Goal: Task Accomplishment & Management: Manage account settings

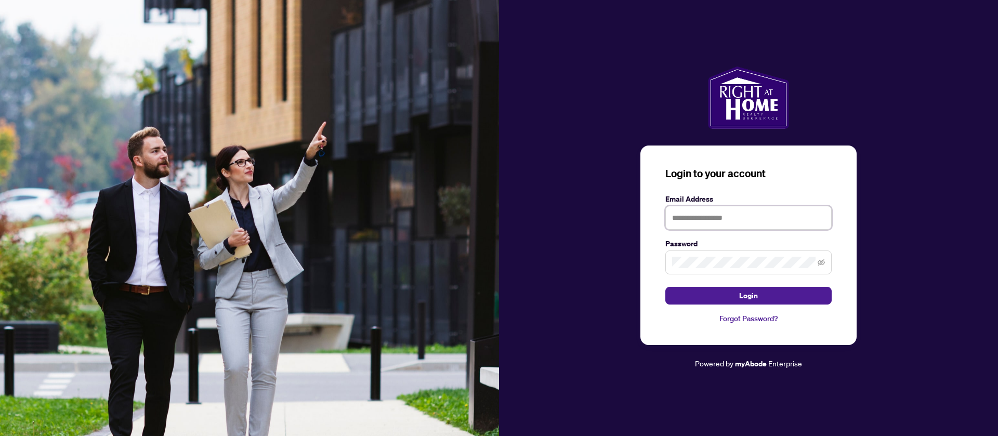
click at [708, 218] on input "text" at bounding box center [748, 218] width 166 height 24
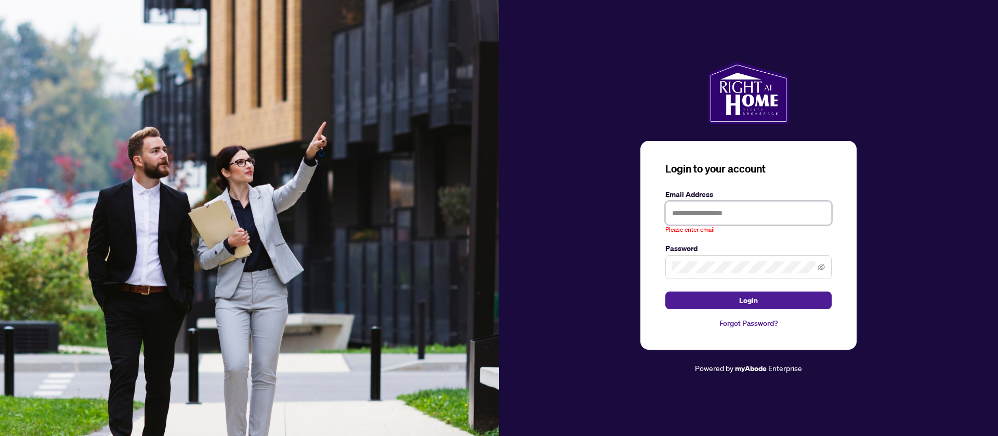
paste input "**********"
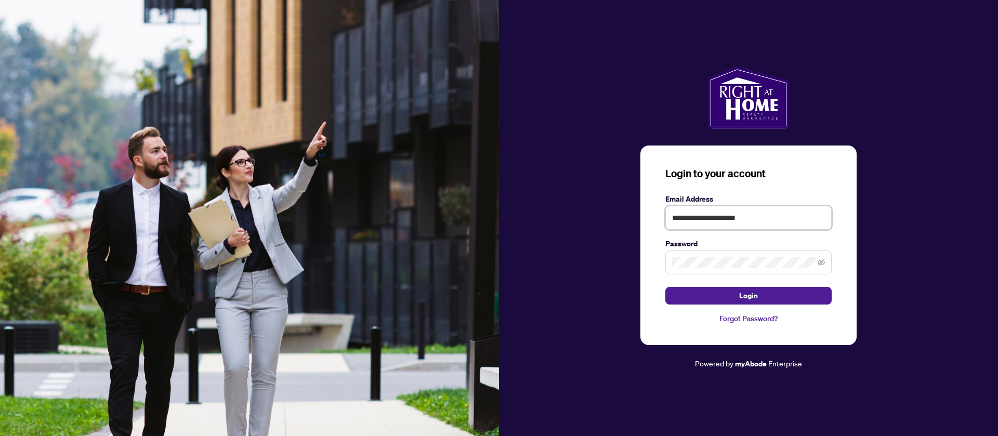
type input "**********"
click at [665, 287] on button "Login" at bounding box center [748, 296] width 166 height 18
click at [822, 261] on icon "eye-invisible" at bounding box center [820, 262] width 7 height 6
click at [781, 211] on input "**********" at bounding box center [748, 218] width 166 height 24
click at [665, 287] on button "Login" at bounding box center [748, 296] width 166 height 18
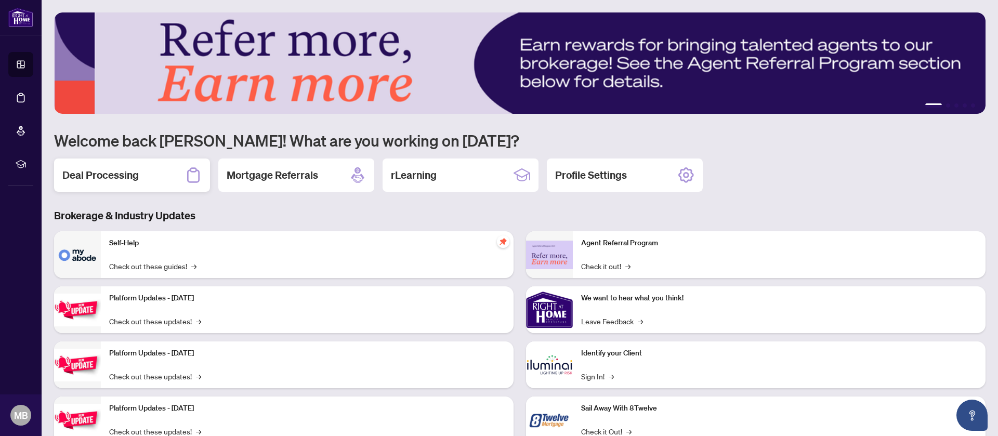
click at [110, 173] on h2 "Deal Processing" at bounding box center [100, 175] width 76 height 15
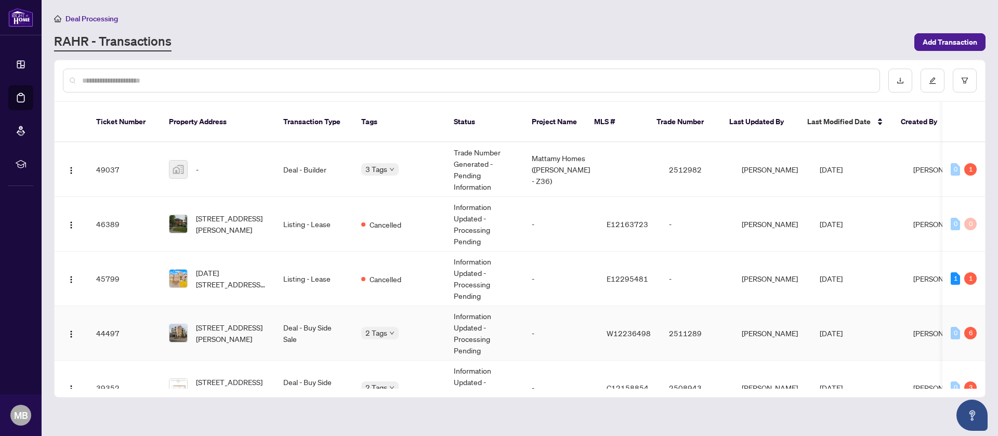
click at [550, 333] on td "-" at bounding box center [560, 333] width 75 height 55
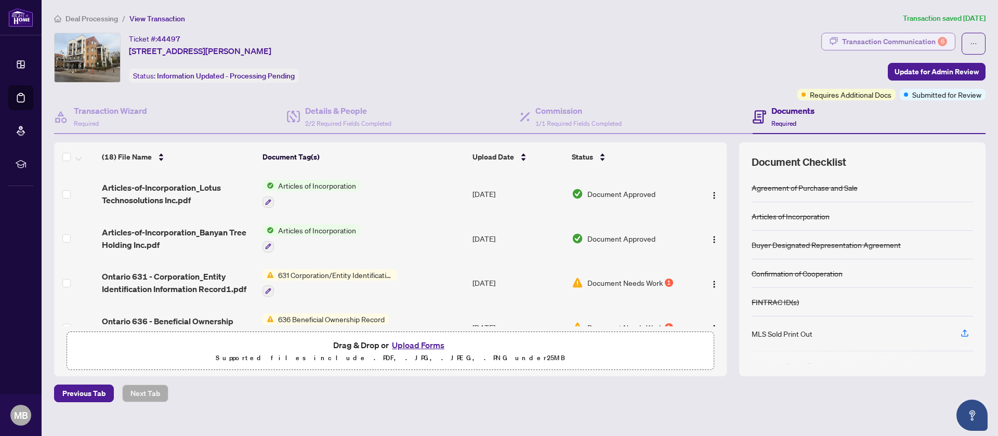
click at [904, 46] on div "Transaction Communication 6" at bounding box center [894, 41] width 105 height 17
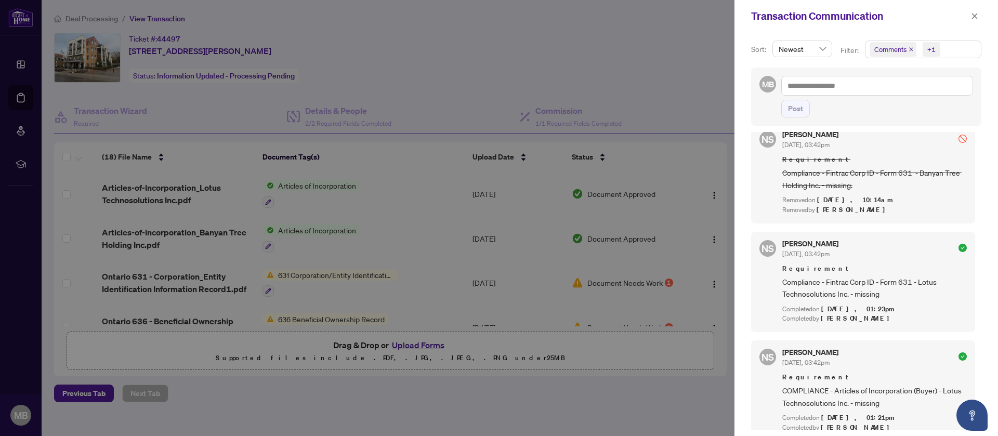
scroll to position [975, 0]
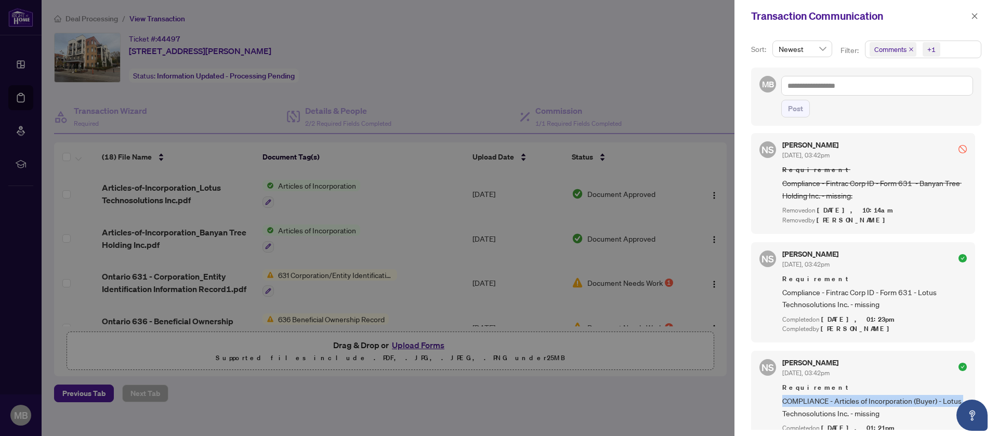
drag, startPoint x: 974, startPoint y: 387, endPoint x: 977, endPoint y: 292, distance: 95.2
click at [977, 292] on div "Sort: Newest Filter: Comments +1 MB Post NS Neena Sharma Aug/14/2025, 10:12am R…" at bounding box center [865, 234] width 263 height 404
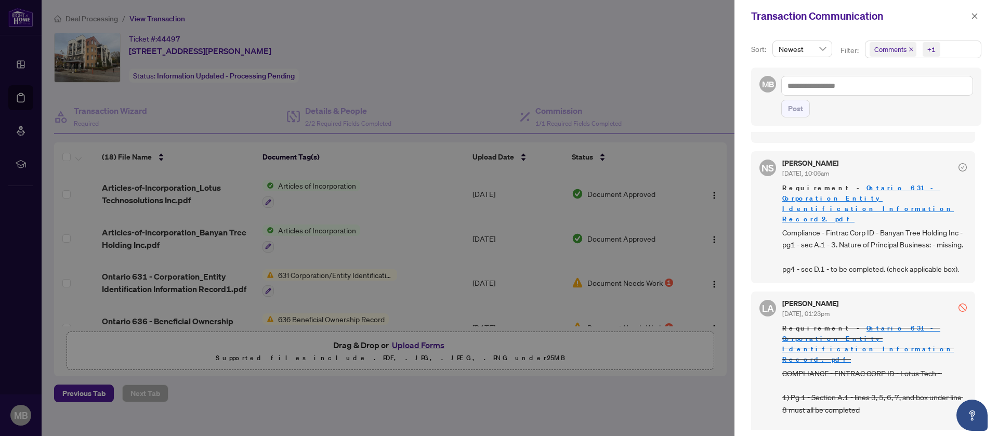
scroll to position [235, 0]
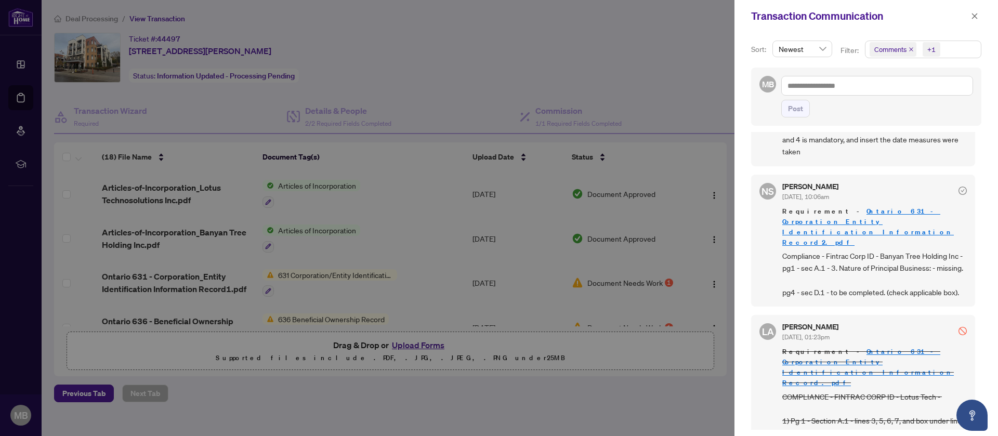
click at [879, 207] on link "Ontario 631 - Corporation_Entity Identification Information Record2.pdf" at bounding box center [867, 227] width 171 height 40
click at [624, 57] on div at bounding box center [499, 218] width 998 height 436
click at [972, 15] on icon "close" at bounding box center [974, 15] width 7 height 7
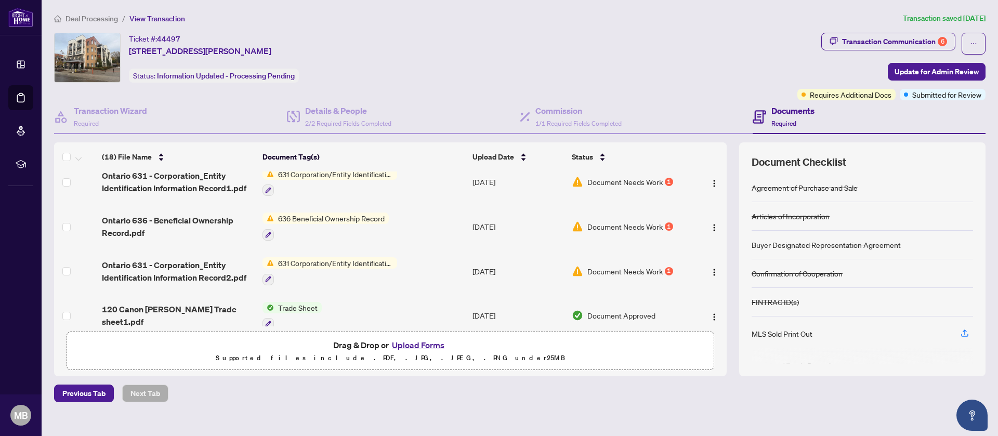
scroll to position [113, 0]
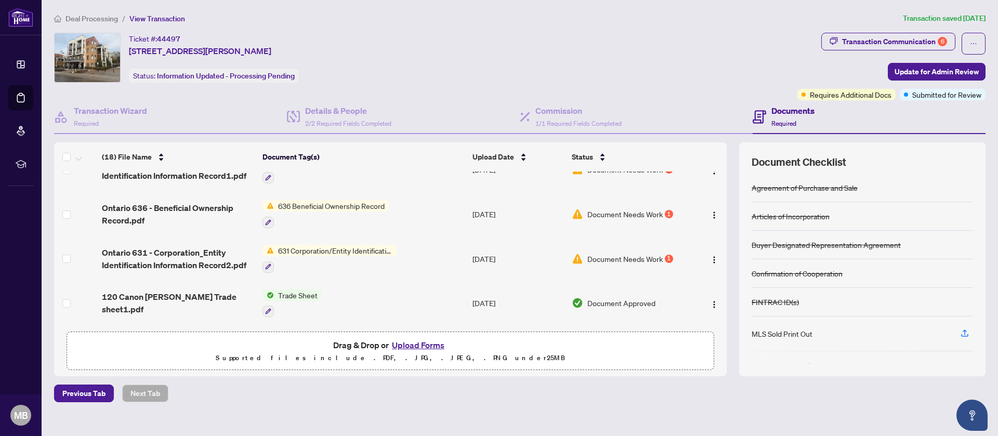
click at [378, 248] on span "631 Corporation/Entity Identification InformationRecord" at bounding box center [335, 250] width 123 height 11
click at [411, 250] on td "631 Corporation/Entity Identification InformationRecord" at bounding box center [363, 258] width 210 height 45
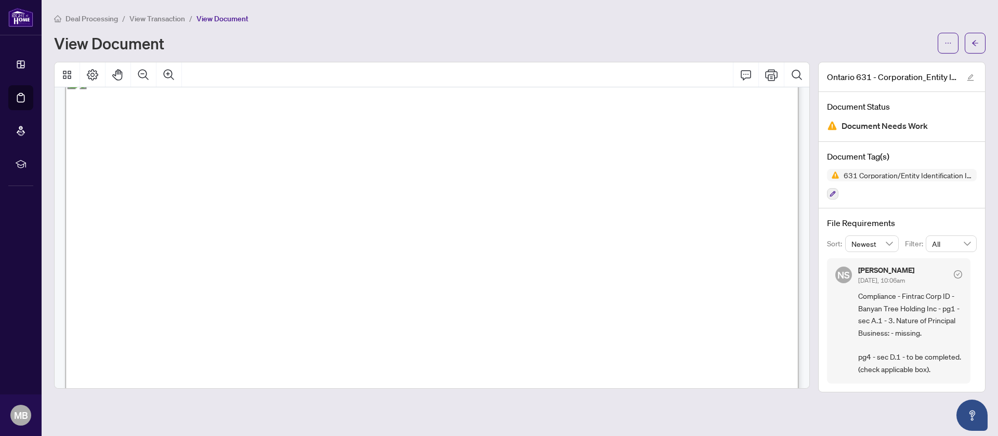
scroll to position [33, 0]
click at [650, 193] on span "Proceeds of Crime (Money Laundering) and Terrorist Financing Act" at bounding box center [552, 191] width 245 height 10
click at [314, 177] on div at bounding box center [432, 225] width 756 height 327
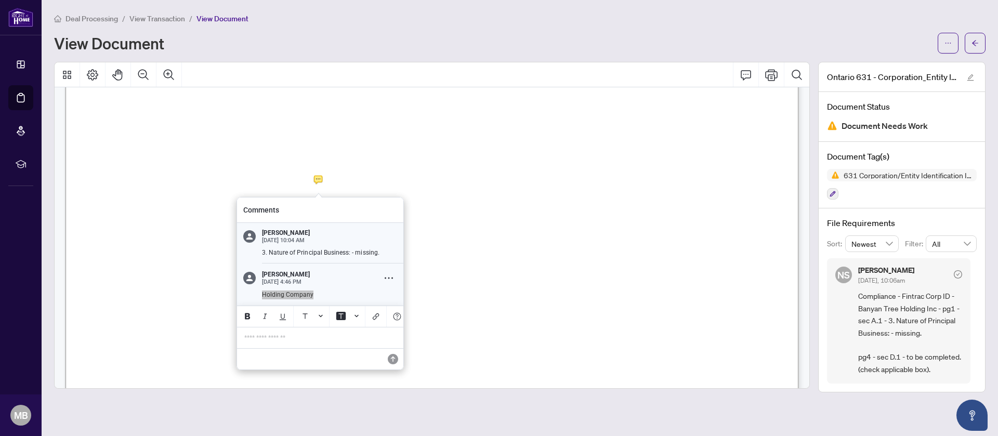
drag, startPoint x: 321, startPoint y: 297, endPoint x: 260, endPoint y: 298, distance: 60.8
click at [260, 298] on div "Holding Company" at bounding box center [326, 294] width 141 height 9
copy p "Holding Company"
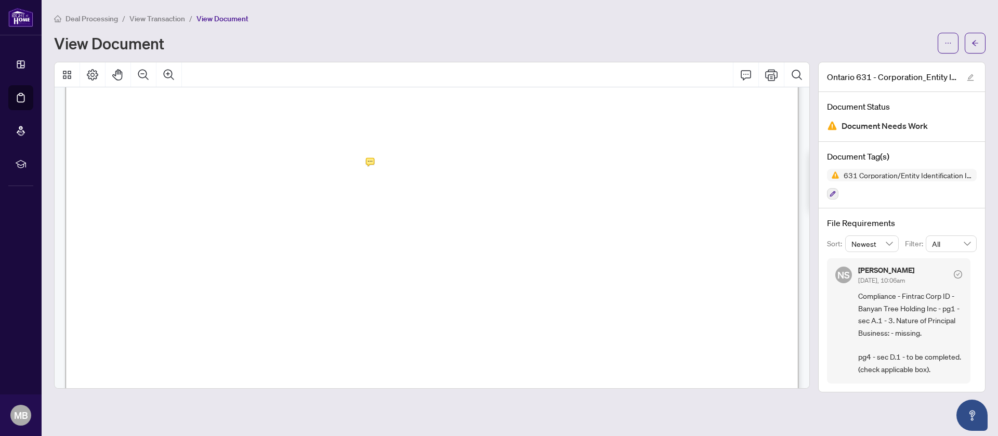
scroll to position [3077, 0]
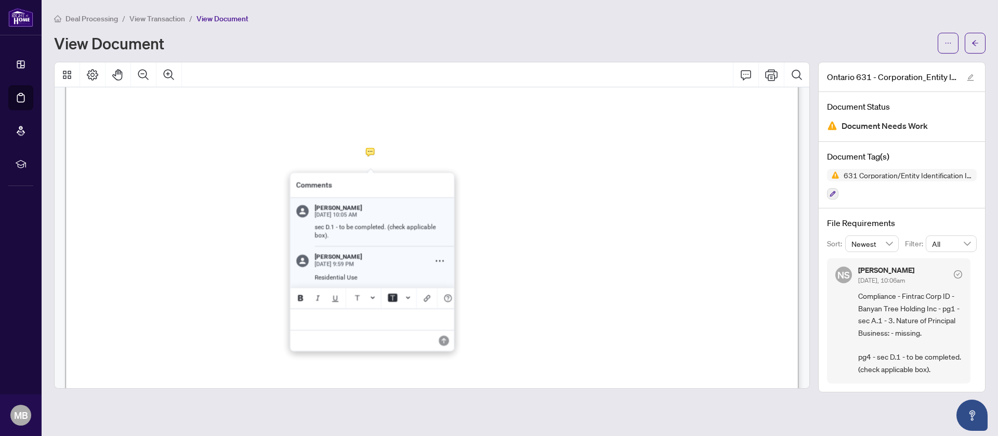
click at [375, 152] on div at bounding box center [432, 225] width 756 height 327
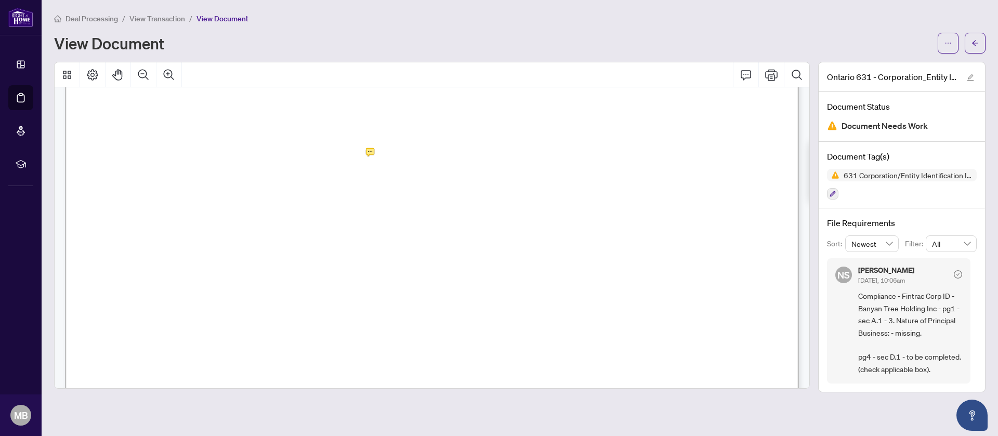
scroll to position [3590, 0]
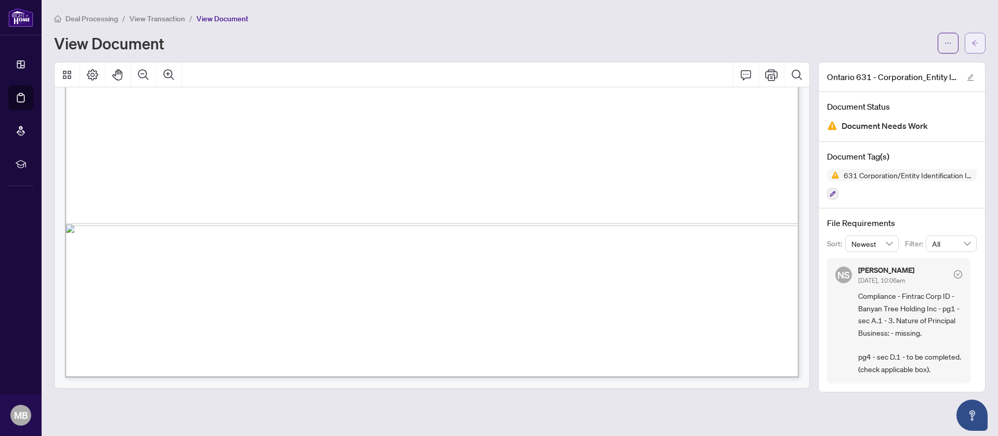
click at [970, 45] on button "button" at bounding box center [975, 43] width 21 height 21
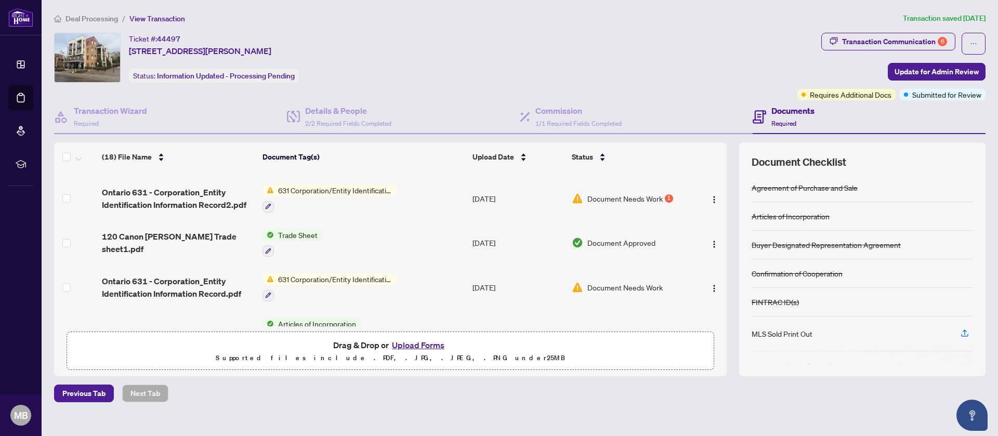
scroll to position [180, 0]
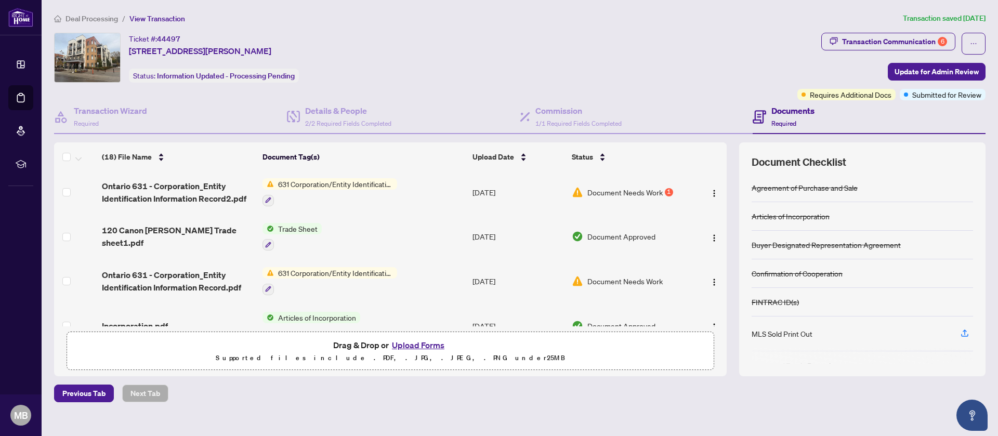
click at [401, 276] on td "631 Corporation/Entity Identification InformationRecord" at bounding box center [363, 281] width 210 height 45
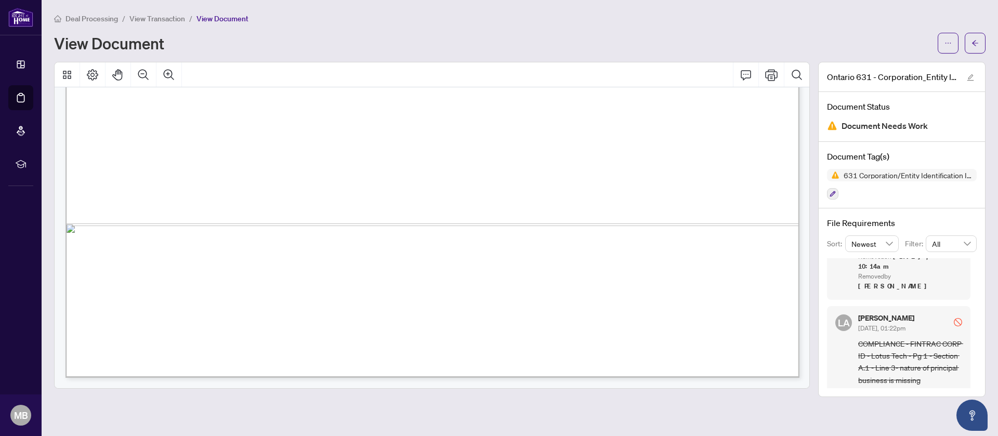
scroll to position [159, 0]
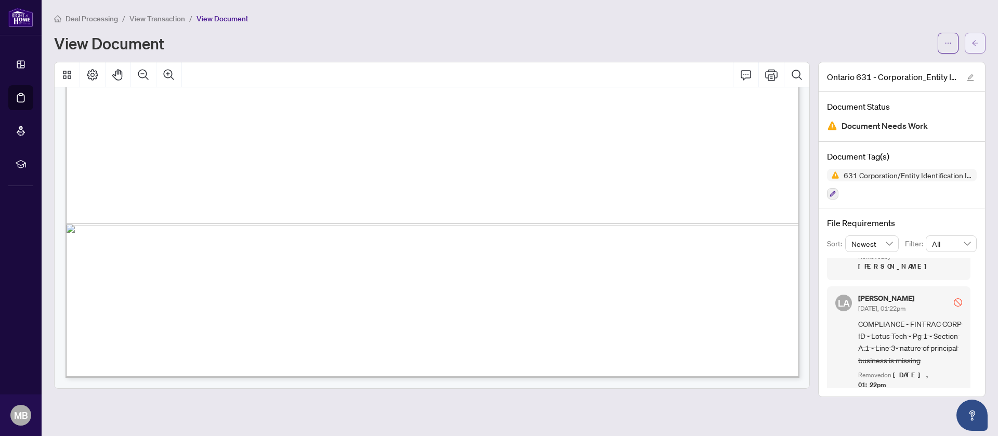
click at [969, 42] on button "button" at bounding box center [975, 43] width 21 height 21
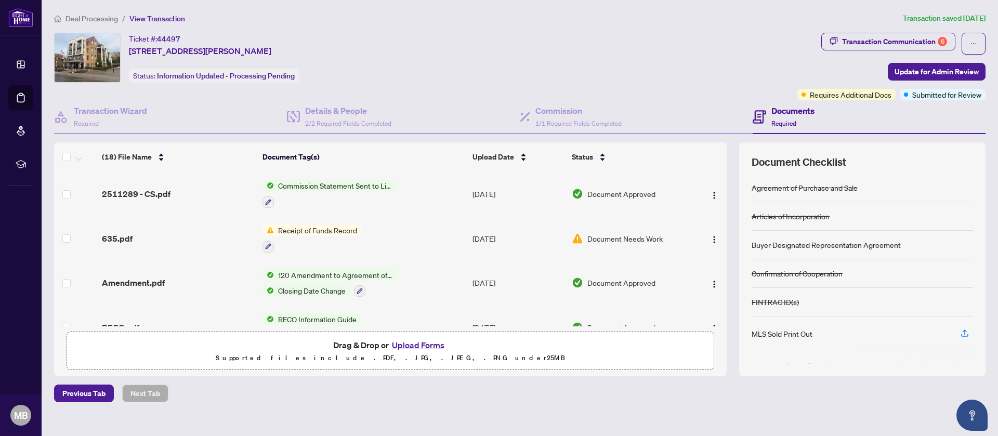
scroll to position [368, 0]
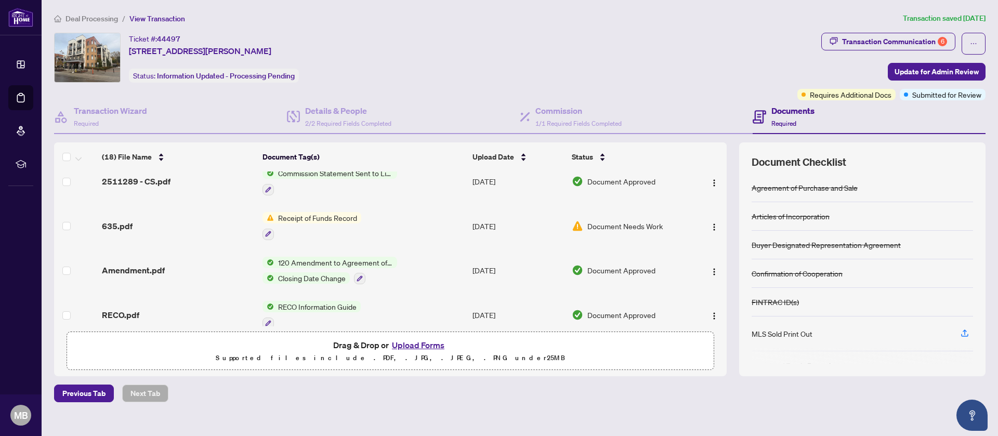
click at [374, 218] on td "Receipt of Funds Record" at bounding box center [363, 226] width 210 height 45
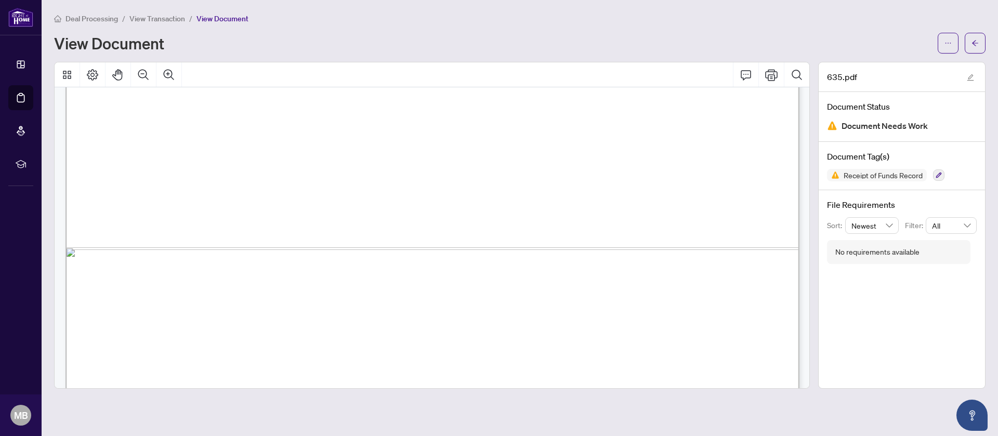
scroll to position [720, 0]
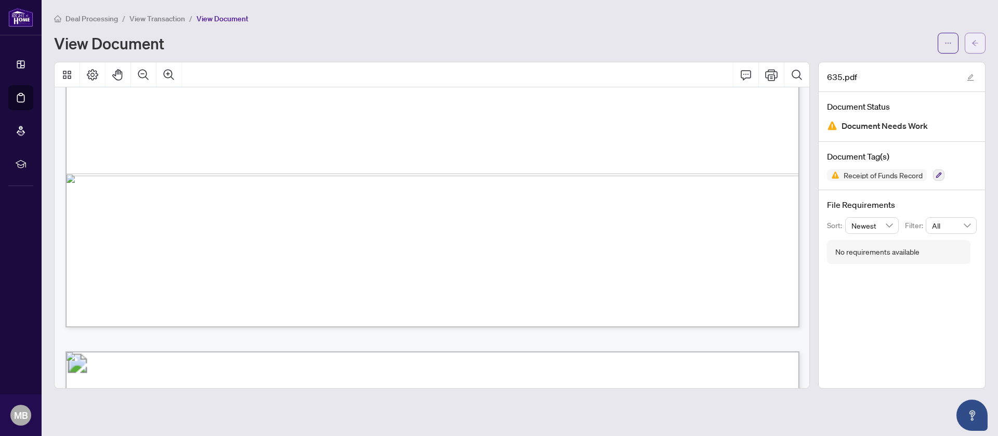
click at [977, 44] on icon "arrow-left" at bounding box center [974, 42] width 7 height 7
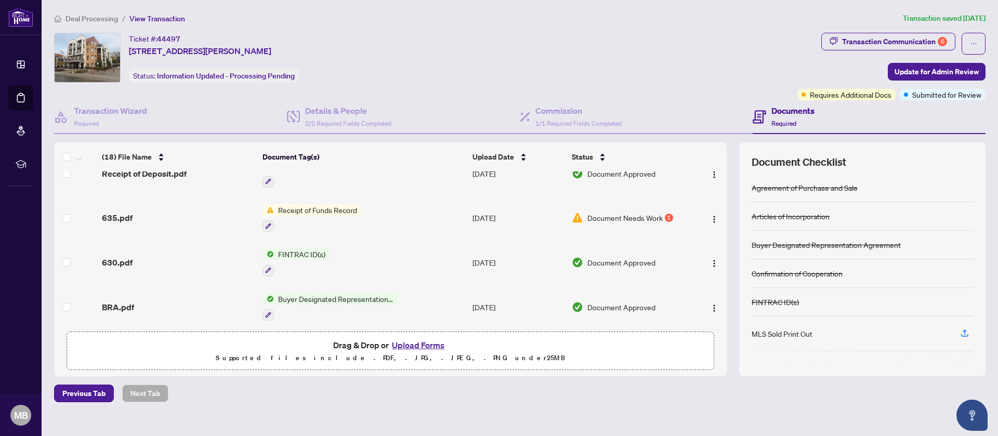
scroll to position [586, 0]
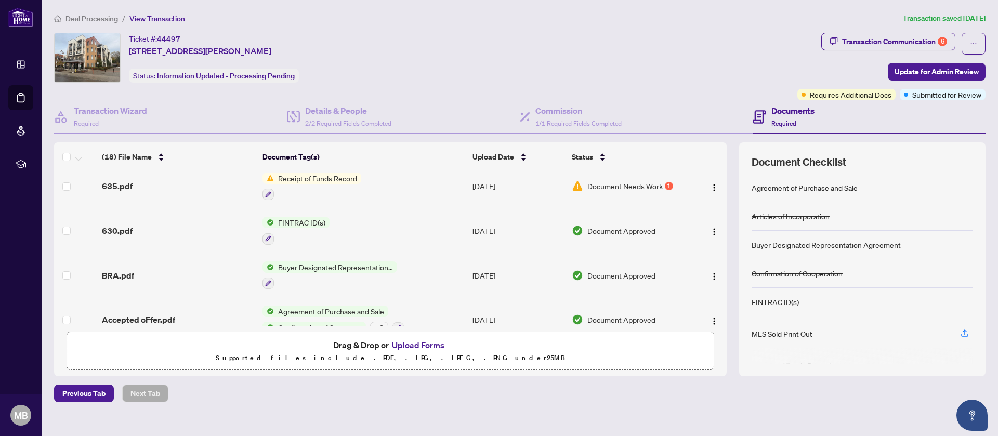
click at [623, 180] on span "Document Needs Work" at bounding box center [624, 185] width 75 height 11
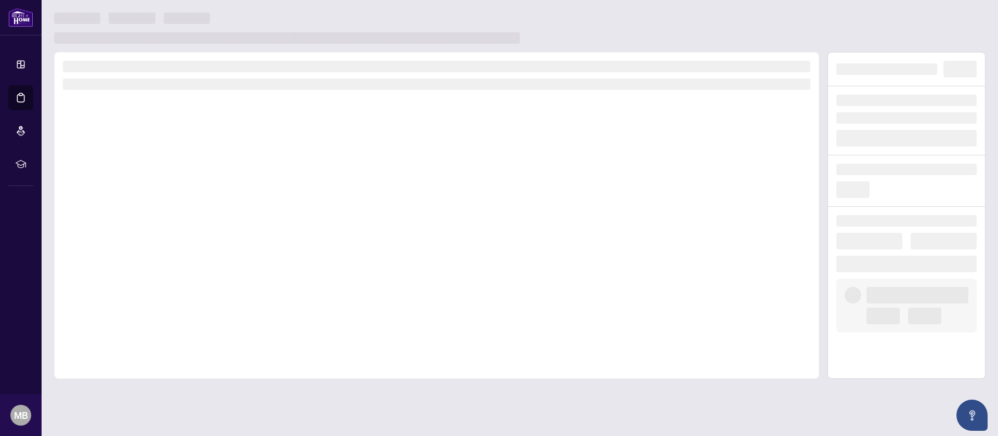
click at [623, 179] on div at bounding box center [436, 215] width 765 height 327
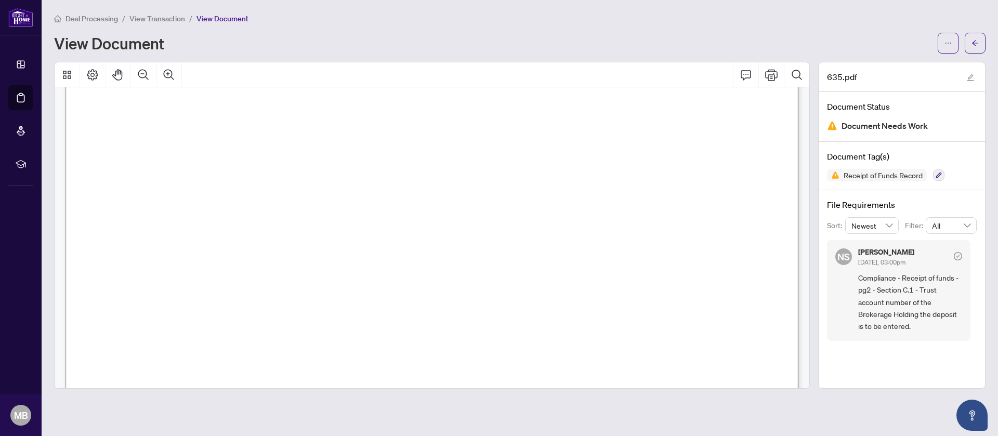
scroll to position [3590, 0]
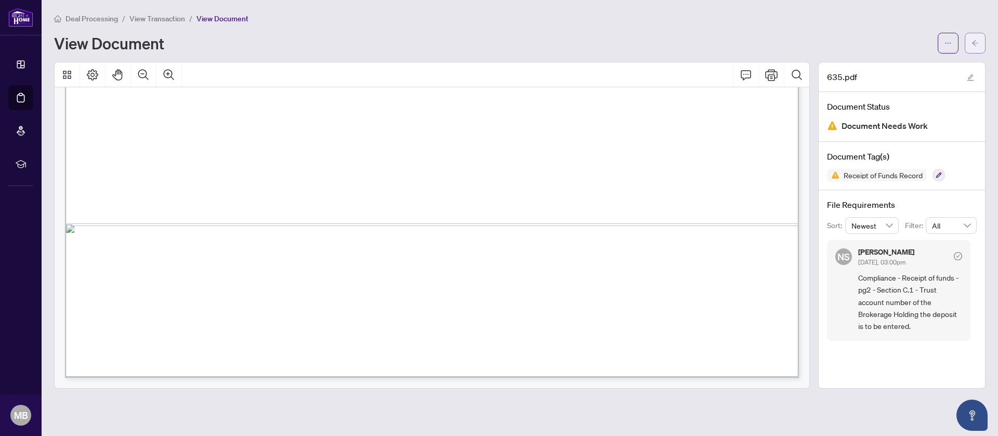
click at [977, 43] on icon "arrow-left" at bounding box center [974, 42] width 7 height 7
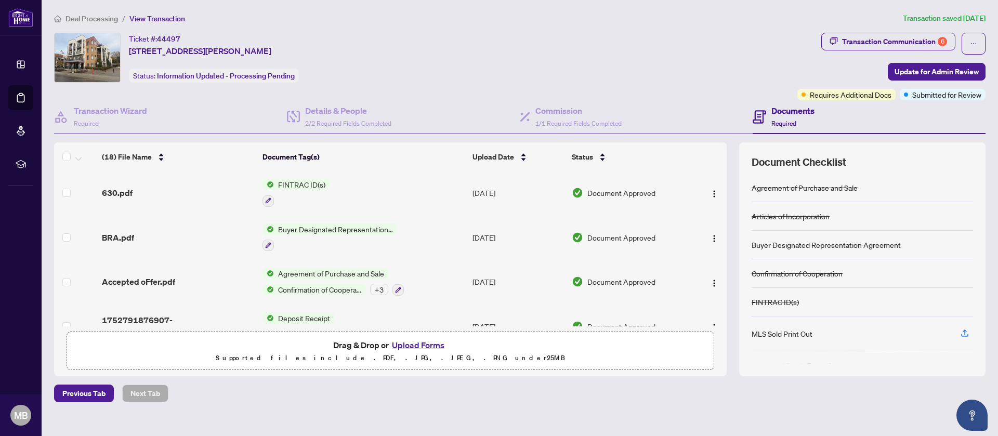
scroll to position [643, 0]
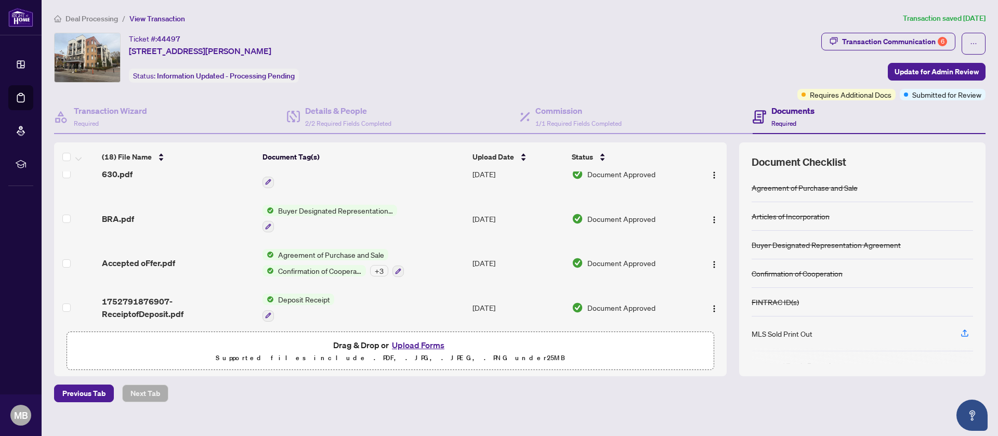
click at [426, 344] on button "Upload Forms" at bounding box center [418, 345] width 59 height 14
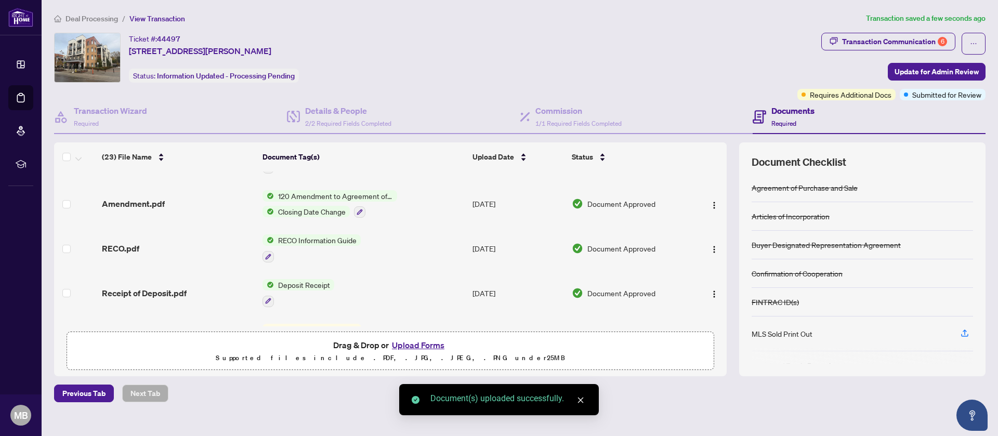
scroll to position [851, 0]
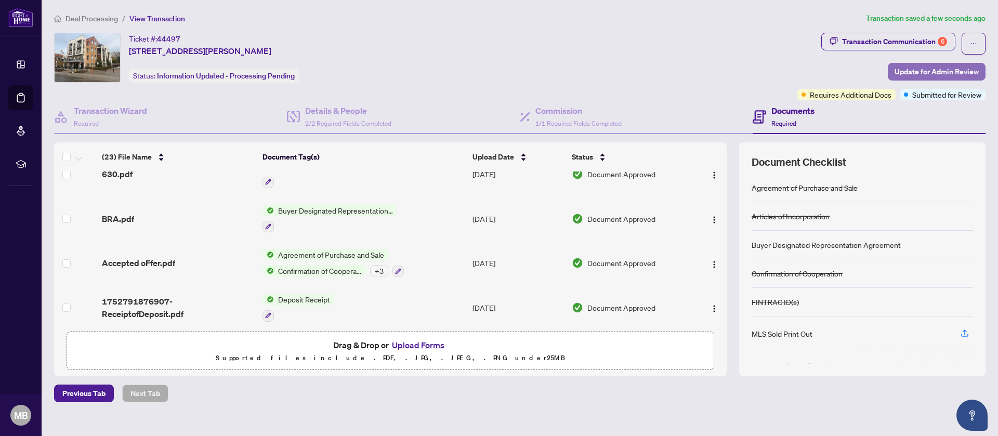
click at [934, 68] on span "Update for Admin Review" at bounding box center [936, 71] width 84 height 17
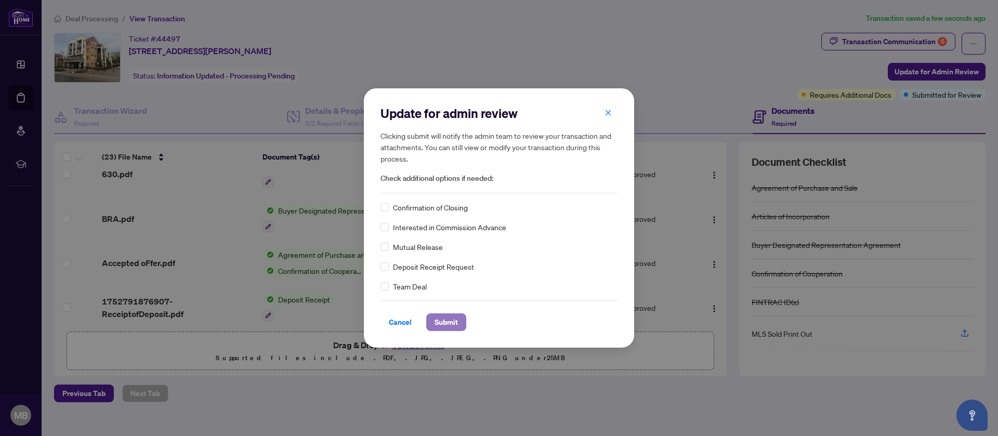
click at [448, 323] on span "Submit" at bounding box center [445, 322] width 23 height 17
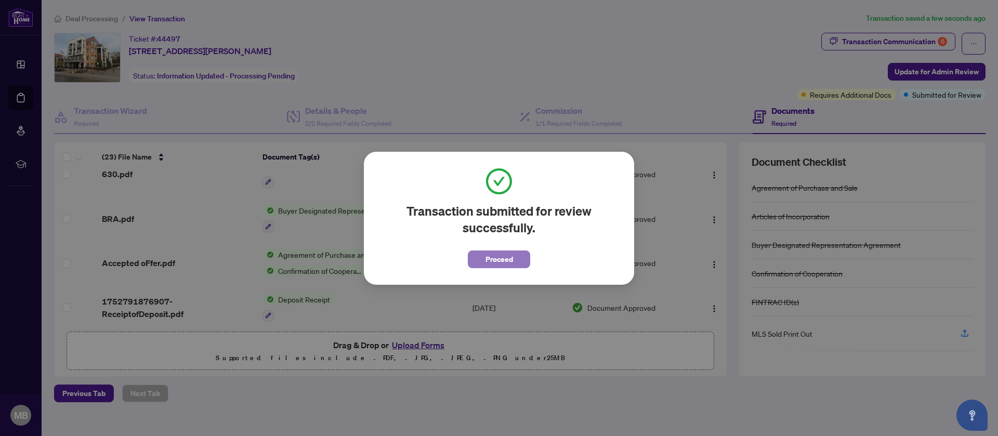
click at [509, 256] on span "Proceed" at bounding box center [499, 259] width 28 height 17
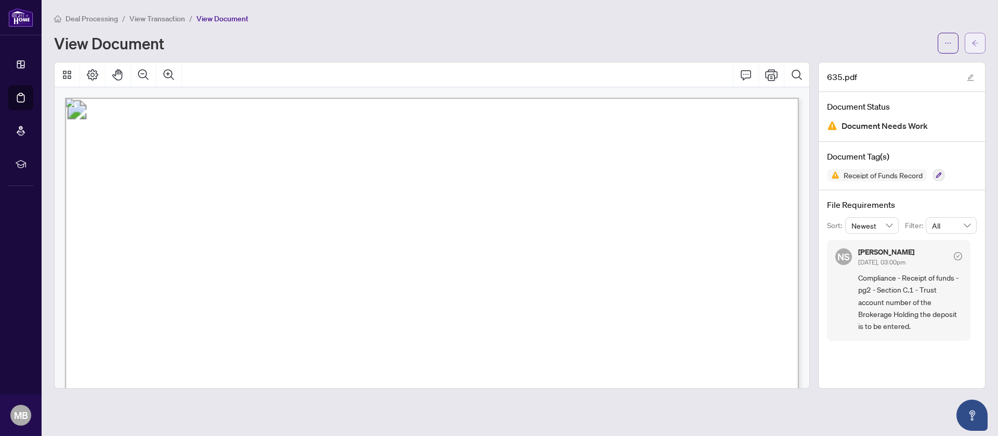
click at [975, 47] on span "button" at bounding box center [974, 43] width 7 height 17
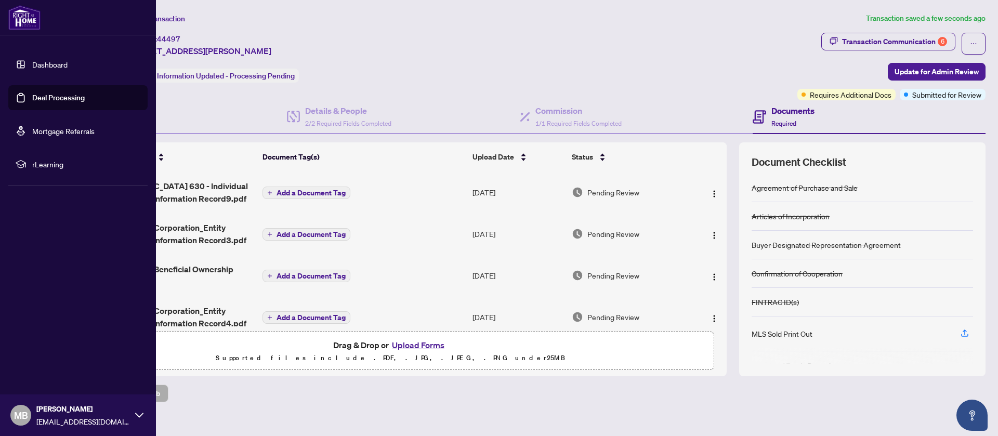
click at [32, 93] on link "Deal Processing" at bounding box center [58, 97] width 52 height 9
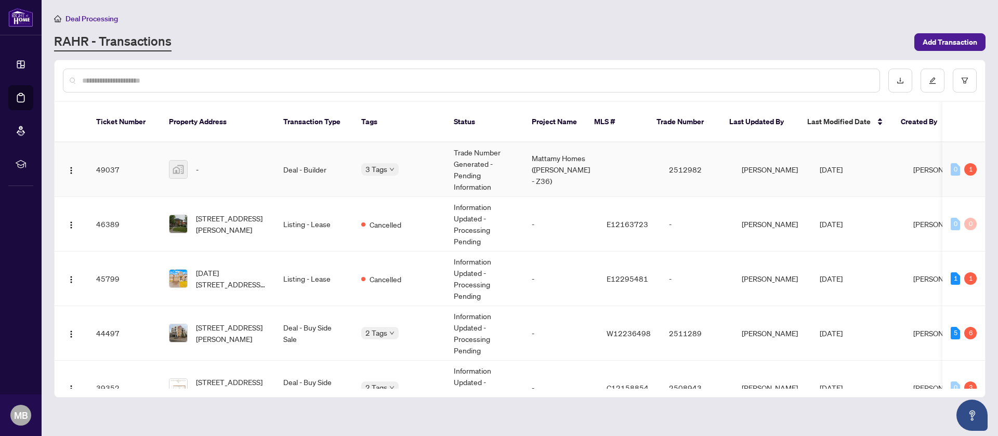
click at [598, 143] on td at bounding box center [629, 169] width 62 height 55
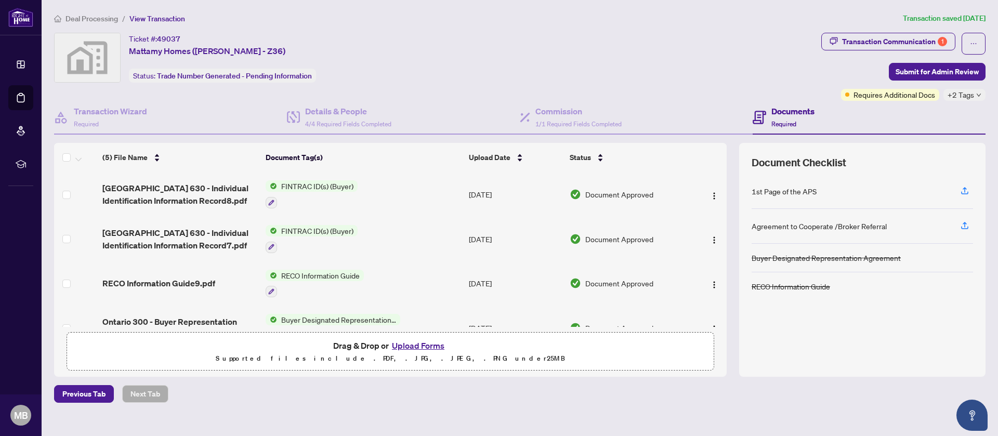
scroll to position [67, 0]
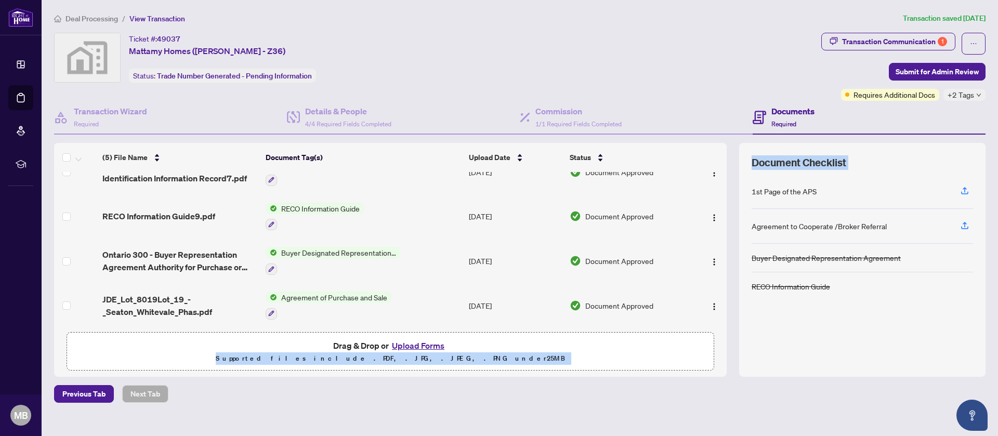
drag, startPoint x: 722, startPoint y: 239, endPoint x: 742, endPoint y: 181, distance: 60.5
click at [726, 181] on div "Ontario 630 - Individual Identification Information Record8.pdf FINTRAC ID(s) (…" at bounding box center [390, 249] width 672 height 155
click at [876, 35] on div "Transaction Communication 1" at bounding box center [894, 41] width 105 height 17
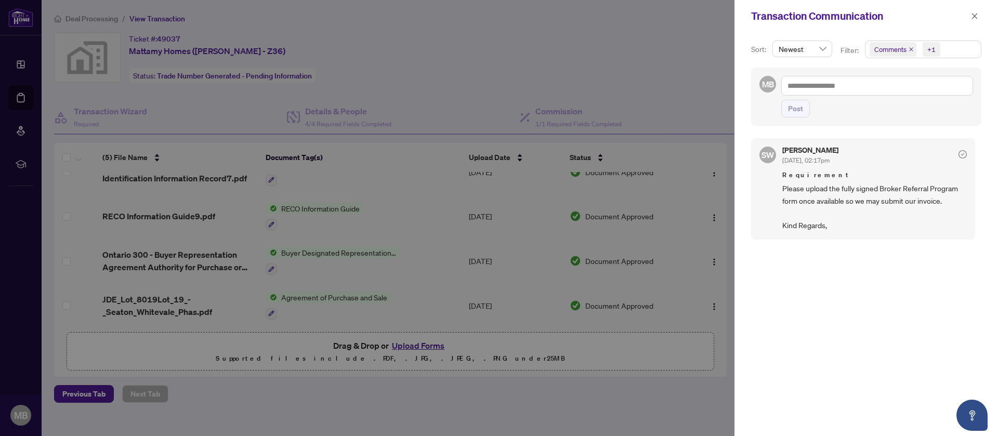
click at [653, 83] on div at bounding box center [499, 218] width 998 height 436
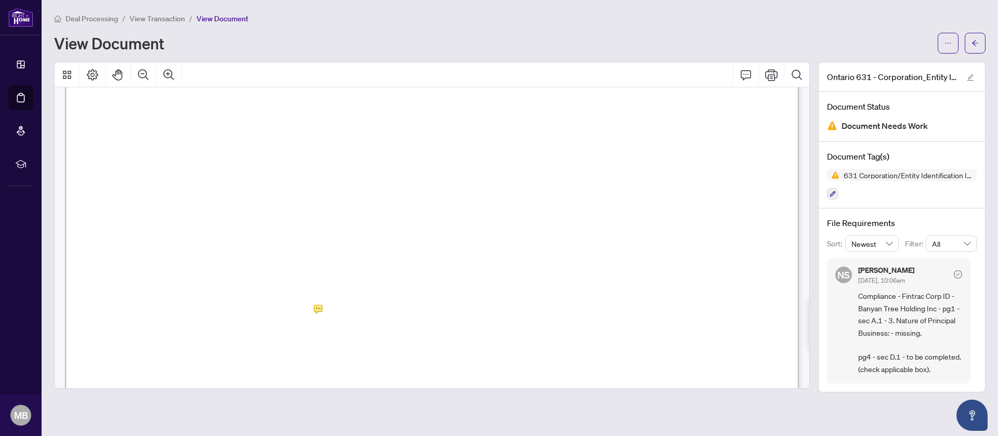
scroll to position [265, 0]
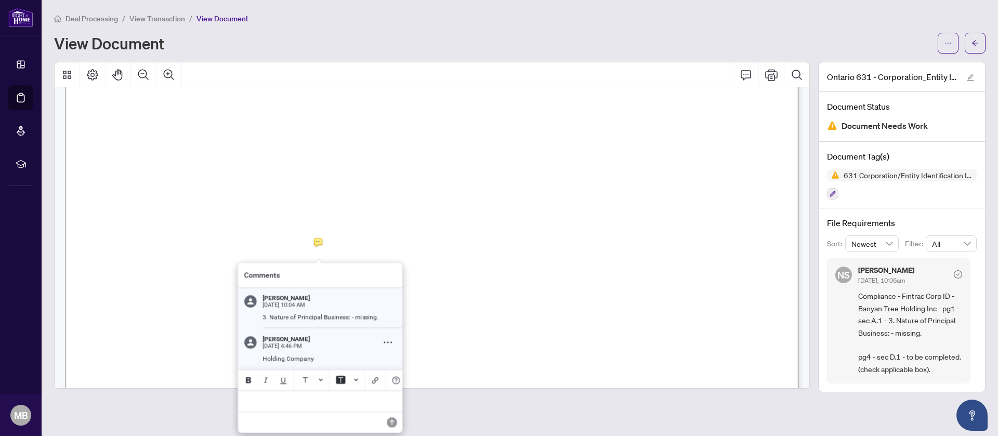
click at [317, 244] on div at bounding box center [432, 225] width 756 height 327
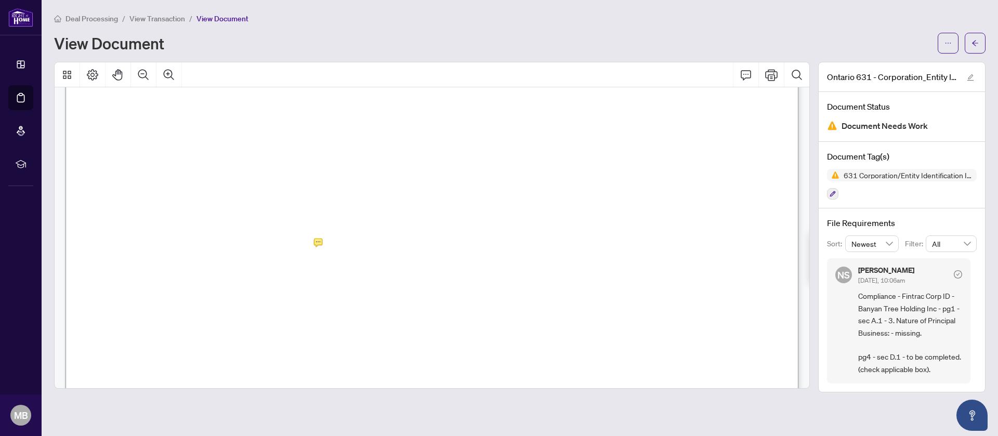
scroll to position [0, 0]
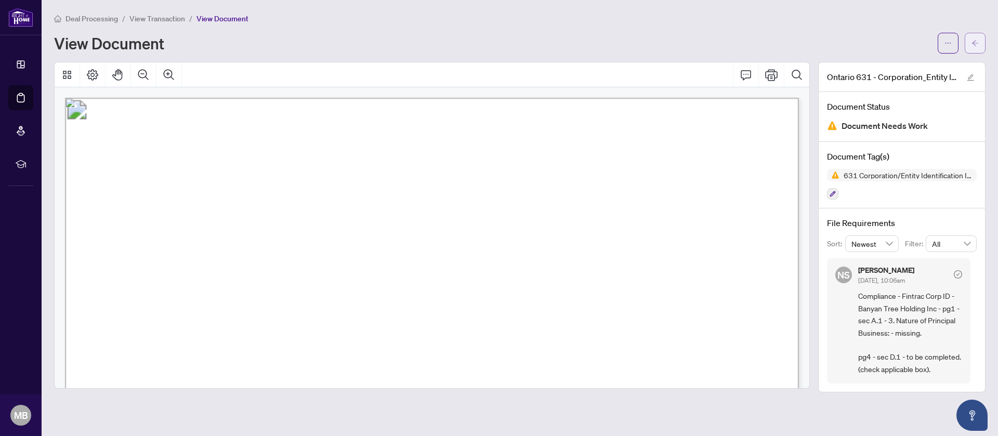
click at [984, 34] on button "button" at bounding box center [975, 43] width 21 height 21
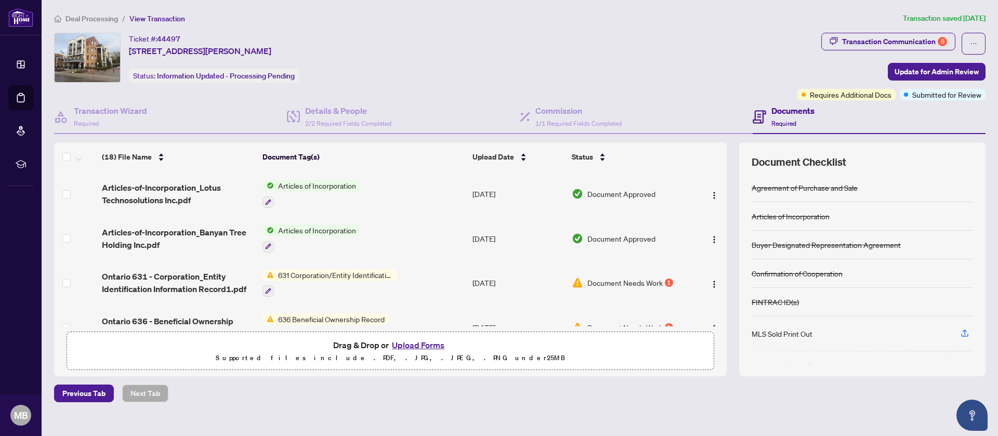
click at [377, 275] on span "631 Corporation/Entity Identification InformationRecord" at bounding box center [335, 274] width 123 height 11
click at [424, 283] on td "631 Corporation/Entity Identification InformationRecord" at bounding box center [363, 283] width 210 height 45
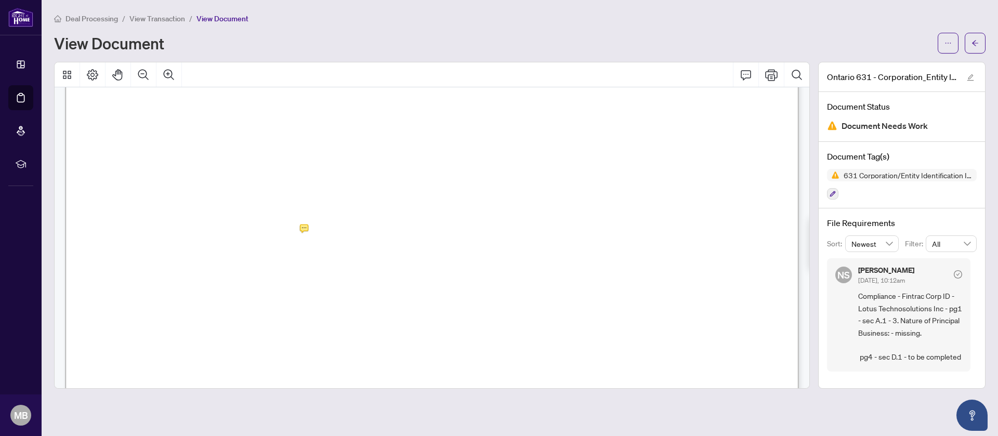
scroll to position [294, 0]
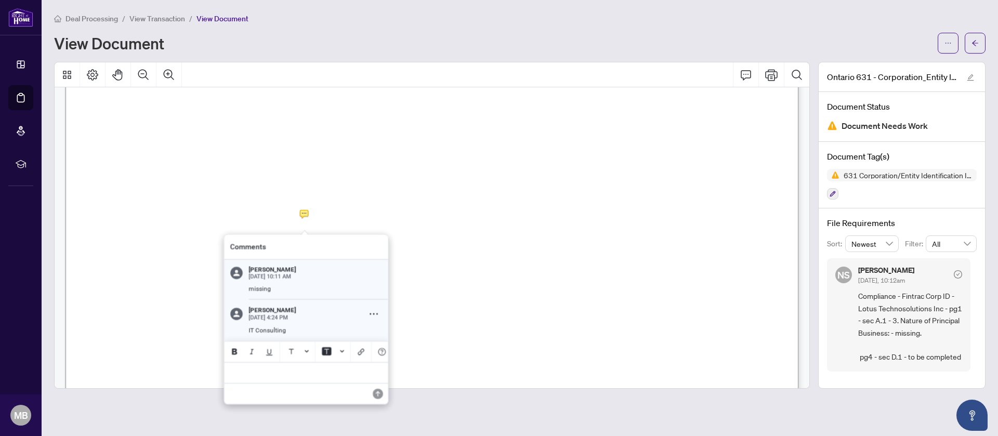
click at [304, 212] on div at bounding box center [432, 225] width 756 height 327
copy p "IT Consulting"
drag, startPoint x: 290, startPoint y: 329, endPoint x: 248, endPoint y: 331, distance: 42.6
click at [248, 331] on div "IT Consulting" at bounding box center [312, 329] width 141 height 9
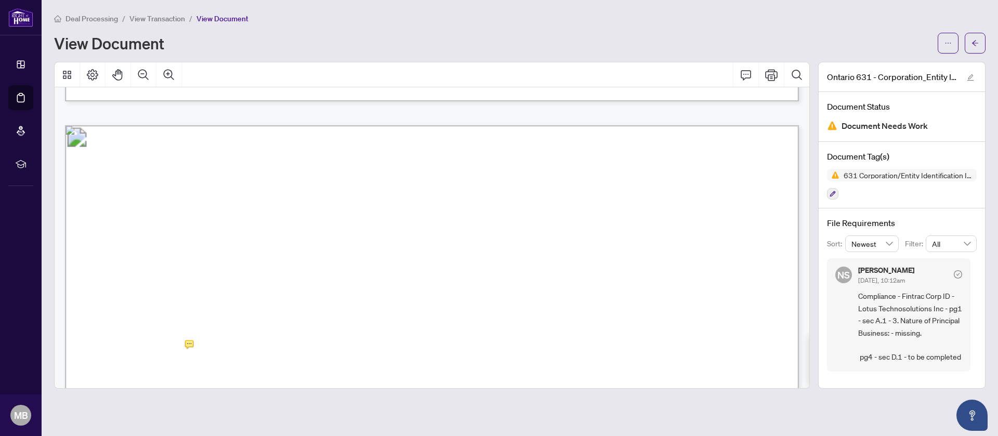
scroll to position [2915, 0]
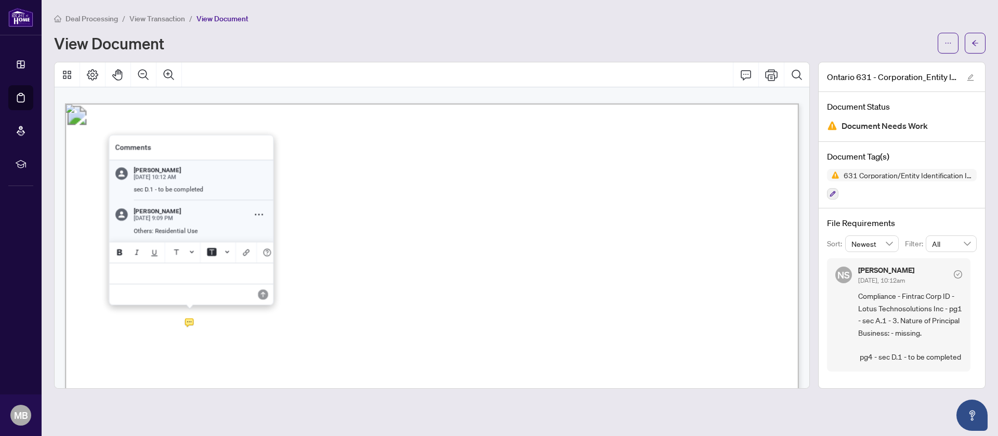
click at [190, 321] on div at bounding box center [432, 225] width 756 height 327
drag, startPoint x: 204, startPoint y: 228, endPoint x: 128, endPoint y: 235, distance: 75.7
click at [128, 235] on div "[PERSON_NAME] [DATE] 9:09 PM Others: Residential Use" at bounding box center [191, 220] width 166 height 42
copy p "Others: Residential Use"
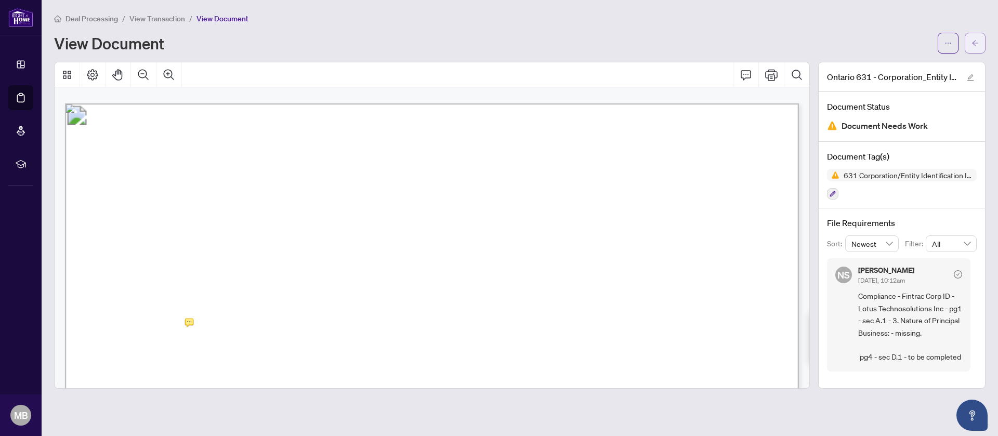
click at [973, 43] on icon "arrow-left" at bounding box center [975, 43] width 6 height 6
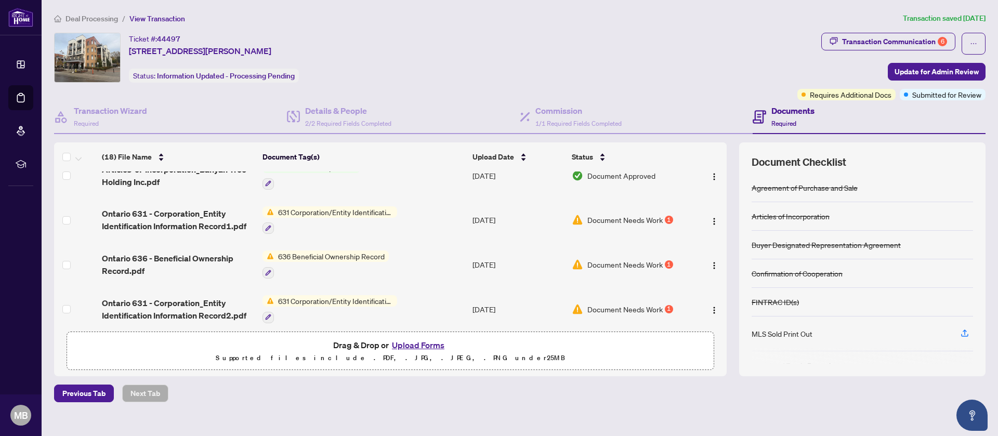
scroll to position [66, 0]
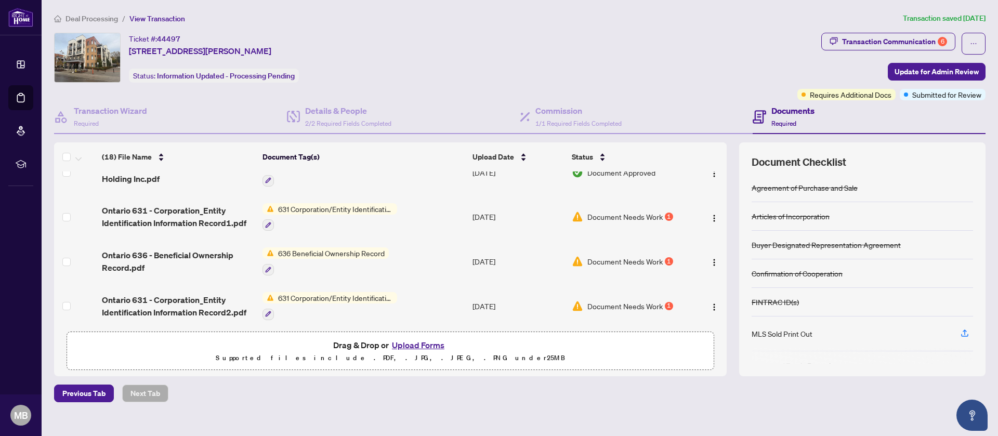
click at [389, 257] on span "636 Beneficial Ownership Record" at bounding box center [331, 252] width 115 height 11
click at [430, 256] on td "636 Beneficial Ownership Record" at bounding box center [363, 261] width 210 height 45
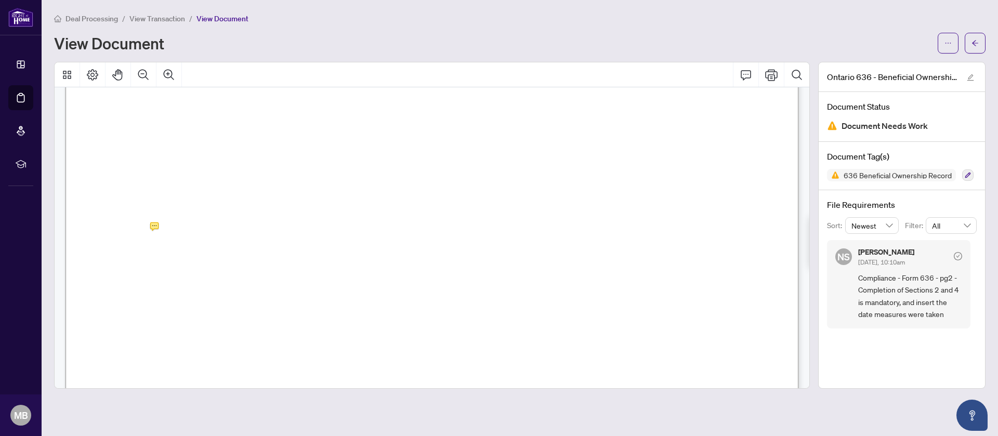
scroll to position [1075, 0]
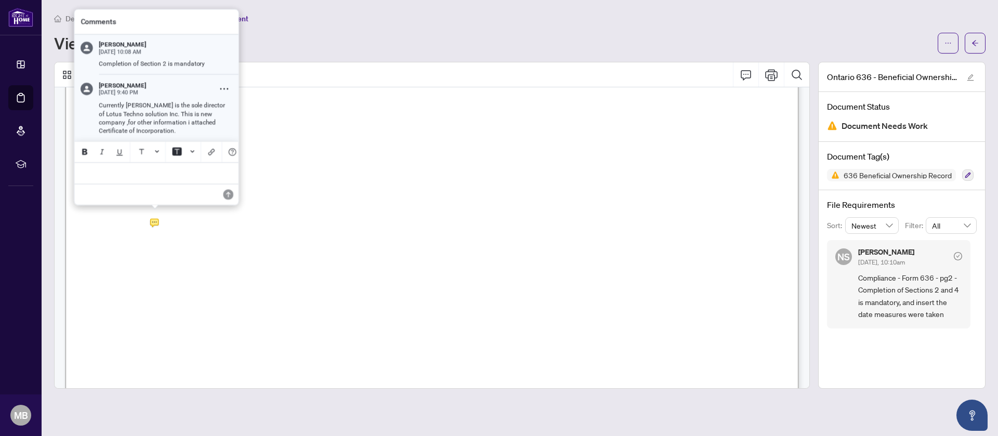
click at [157, 219] on div at bounding box center [432, 225] width 756 height 327
drag, startPoint x: 146, startPoint y: 133, endPoint x: 97, endPoint y: 107, distance: 55.3
click at [97, 107] on div "Currently [PERSON_NAME] is the sole director of Lotus Techno solution Inc. This…" at bounding box center [162, 117] width 141 height 34
copy p "Currently [PERSON_NAME] is the sole director of Lotus Techno solution Inc. This…"
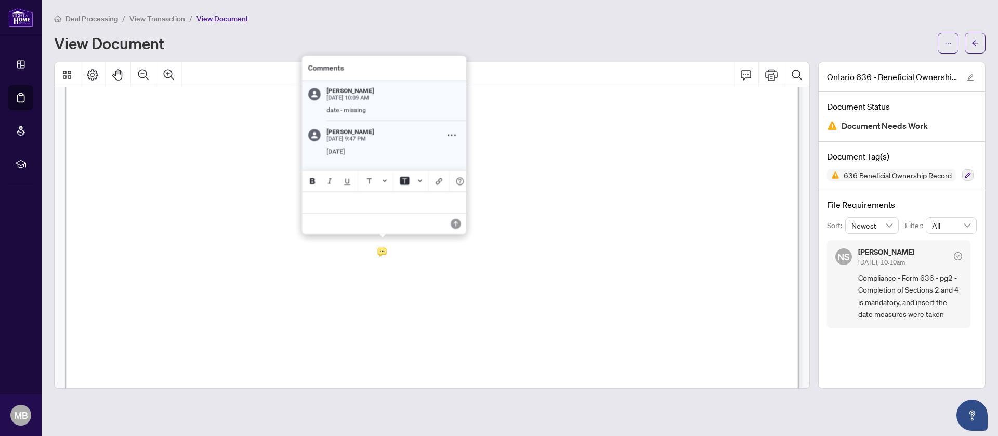
click at [379, 248] on div at bounding box center [432, 225] width 756 height 327
drag, startPoint x: 364, startPoint y: 157, endPoint x: 356, endPoint y: 153, distance: 8.6
click at [356, 153] on div "[DATE]" at bounding box center [393, 155] width 135 height 17
drag, startPoint x: 356, startPoint y: 153, endPoint x: 323, endPoint y: 150, distance: 33.9
click at [323, 150] on div "[DATE]" at bounding box center [390, 155] width 141 height 17
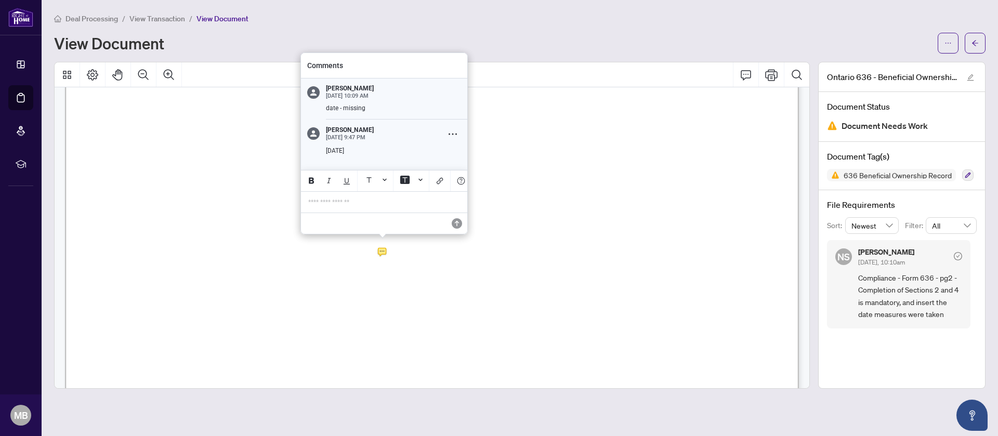
copy p "[DATE]"
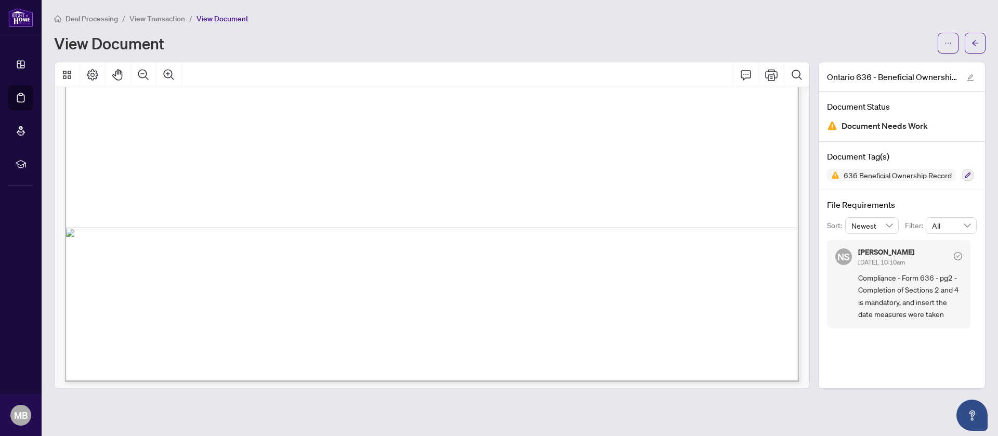
scroll to position [1643, 0]
